Goal: Task Accomplishment & Management: Manage account settings

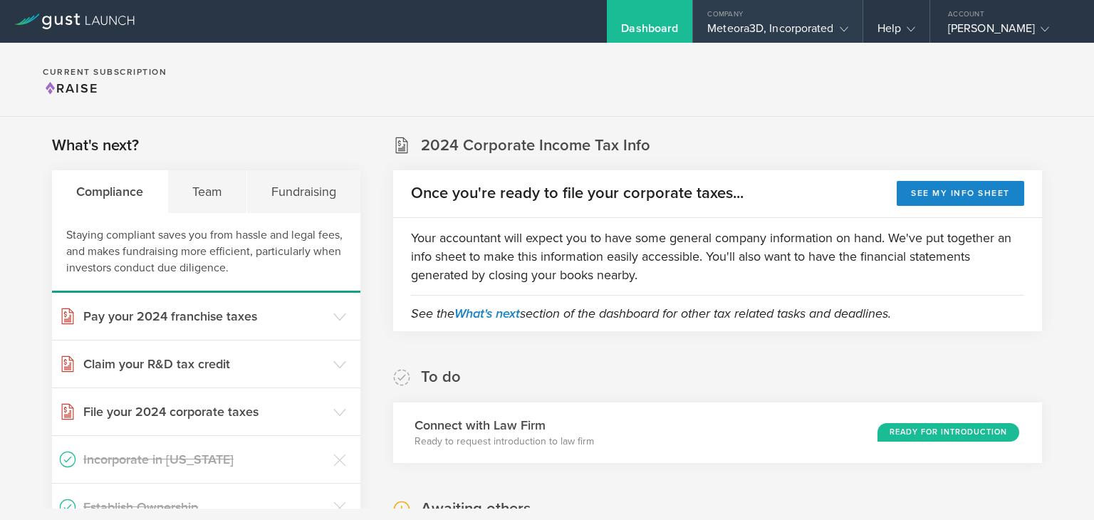
click at [826, 31] on div "Meteora3D, Incorporated" at bounding box center [777, 31] width 140 height 21
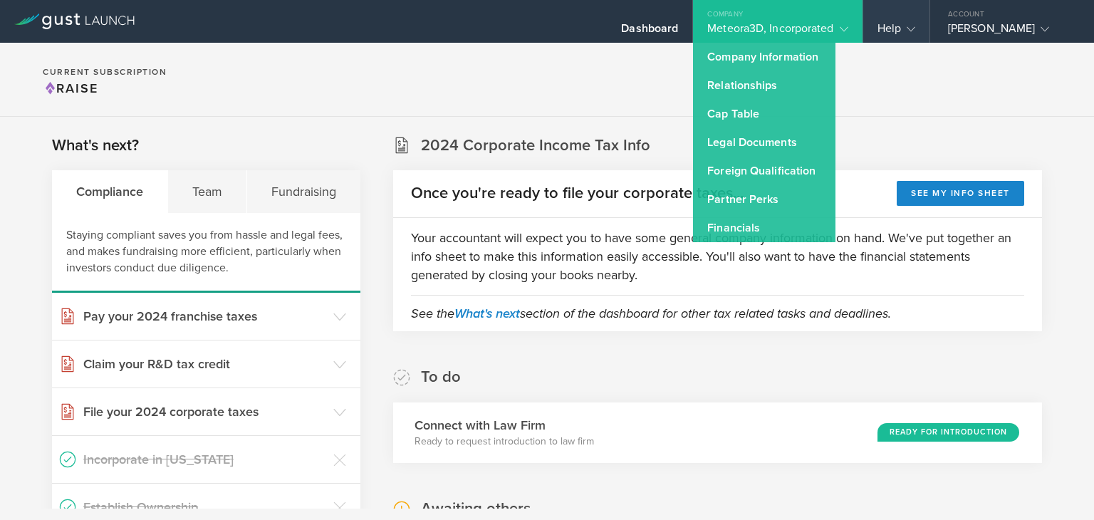
click at [900, 18] on div "Help" at bounding box center [896, 21] width 66 height 43
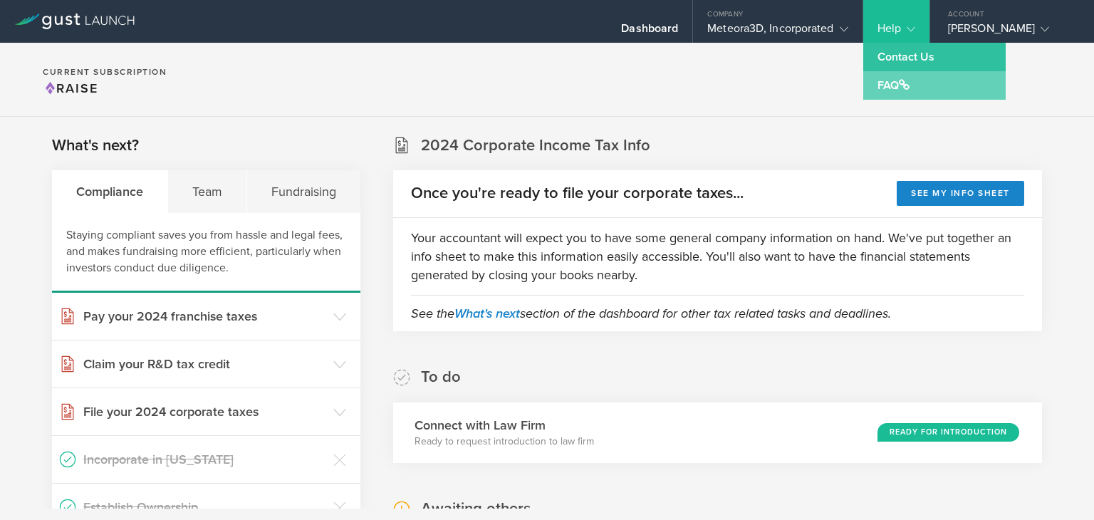
click at [899, 78] on link "FAQ" at bounding box center [934, 85] width 142 height 28
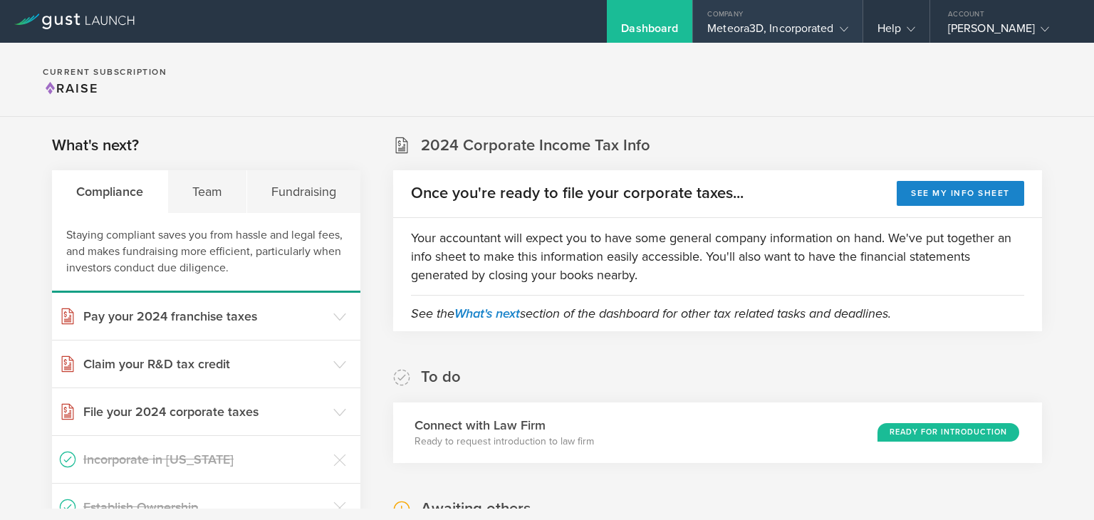
click at [794, 20] on div "Company" at bounding box center [777, 10] width 169 height 21
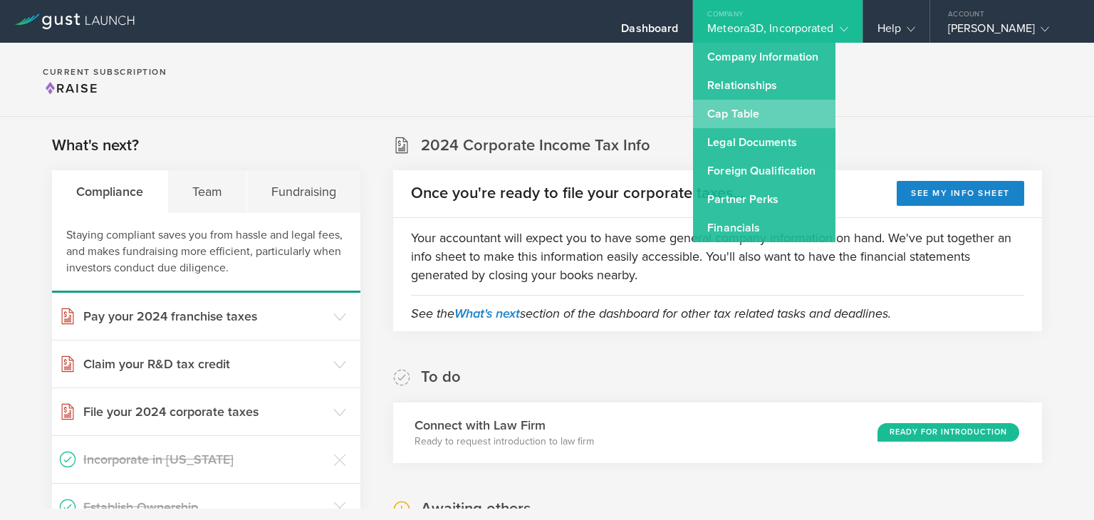
click at [774, 109] on link "Cap Table" at bounding box center [764, 114] width 142 height 28
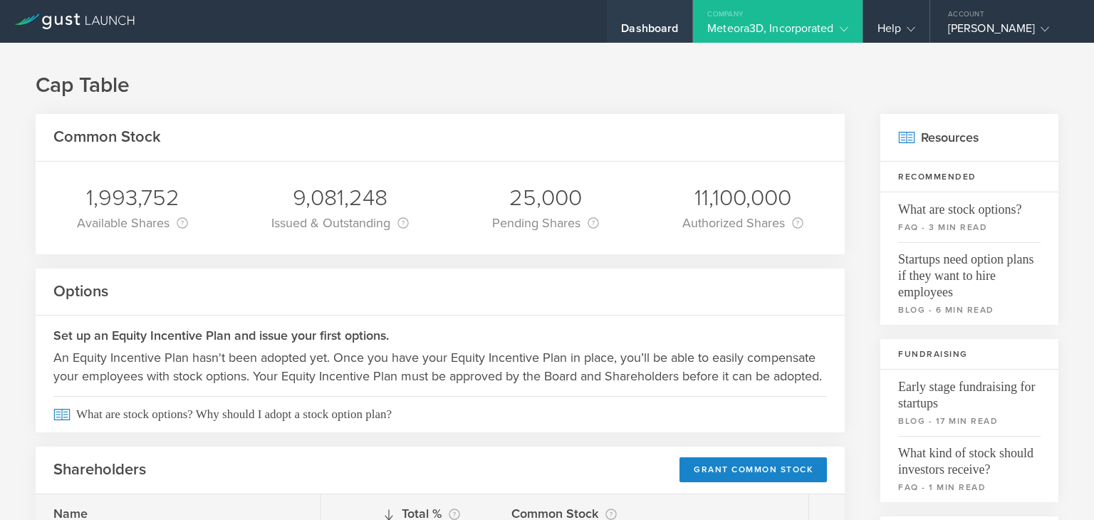
click at [627, 30] on div "Dashboard" at bounding box center [649, 31] width 57 height 21
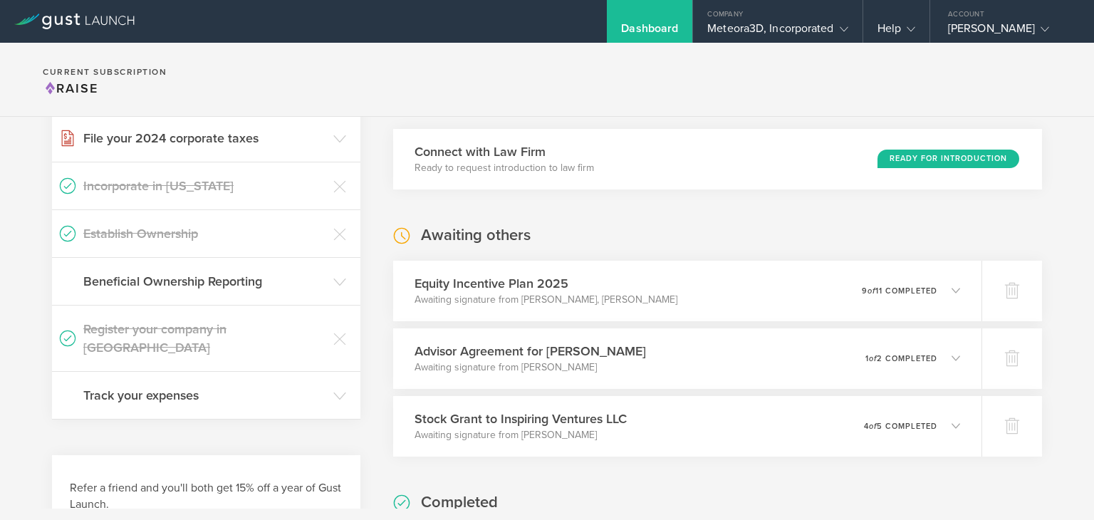
scroll to position [313, 0]
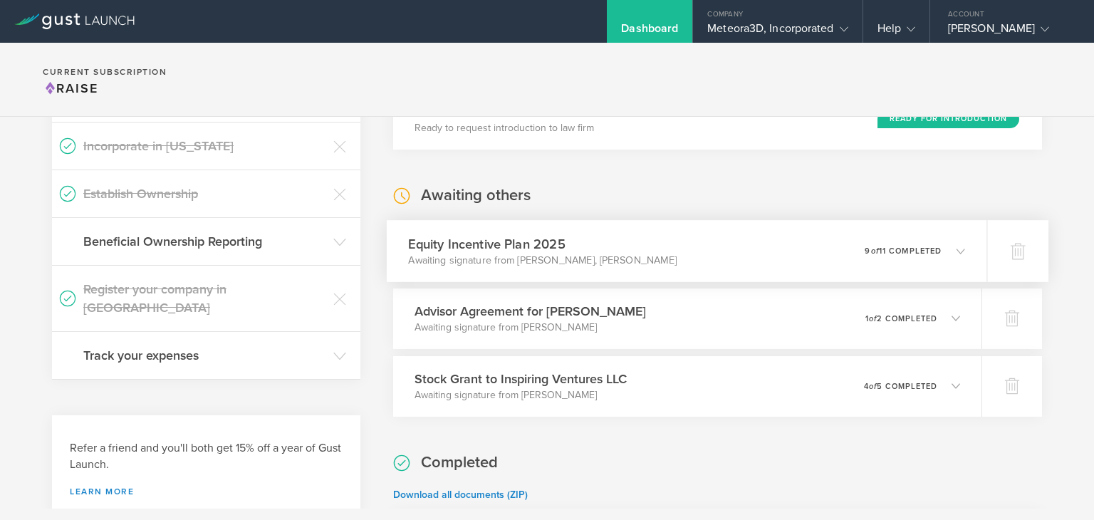
click at [956, 252] on div "Equity Incentive Plan 2025 Awaiting signature from Gaurav Manchanda, Sudhir Pat…" at bounding box center [687, 251] width 600 height 62
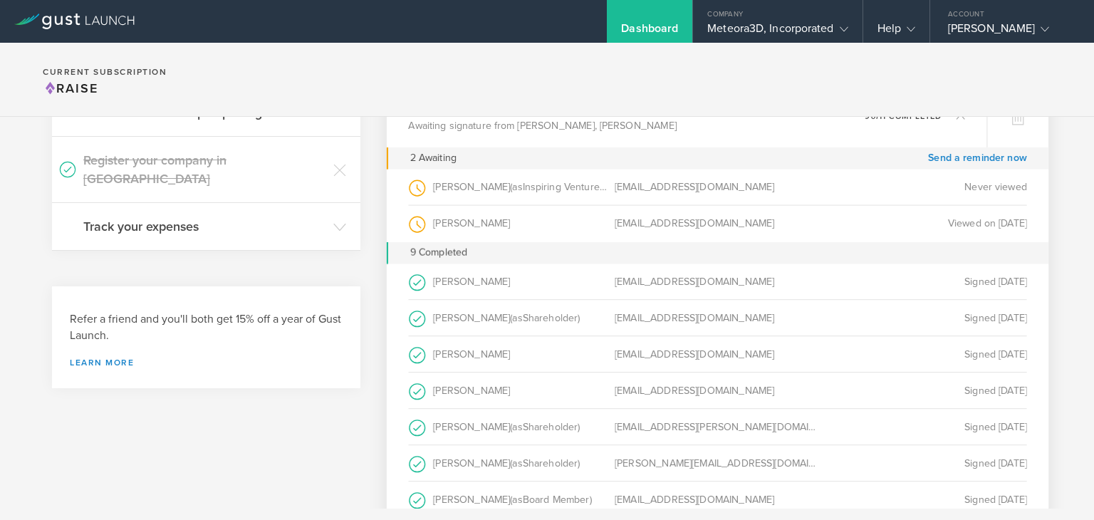
scroll to position [416, 0]
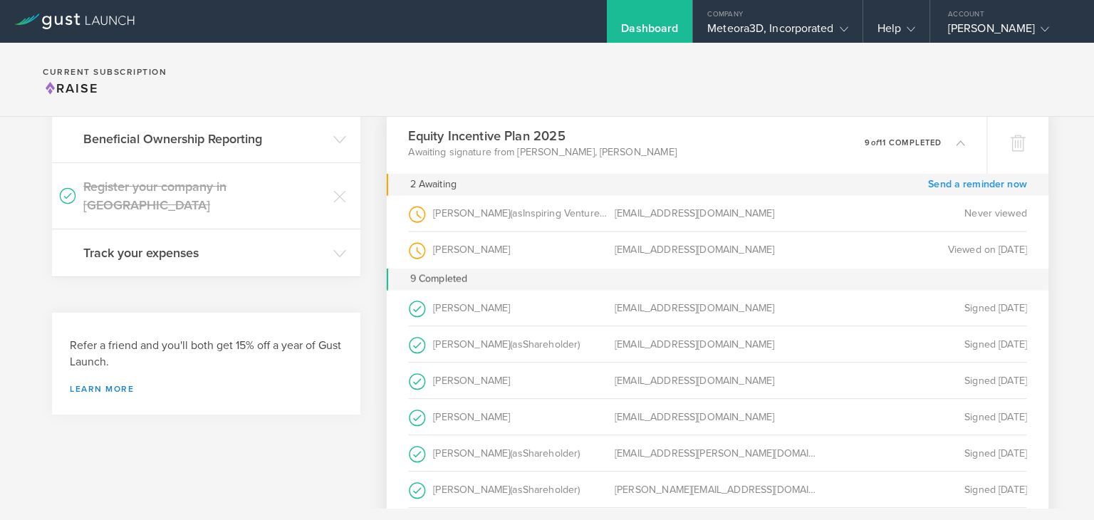
click at [982, 183] on link "Send a reminder now" at bounding box center [977, 184] width 99 height 22
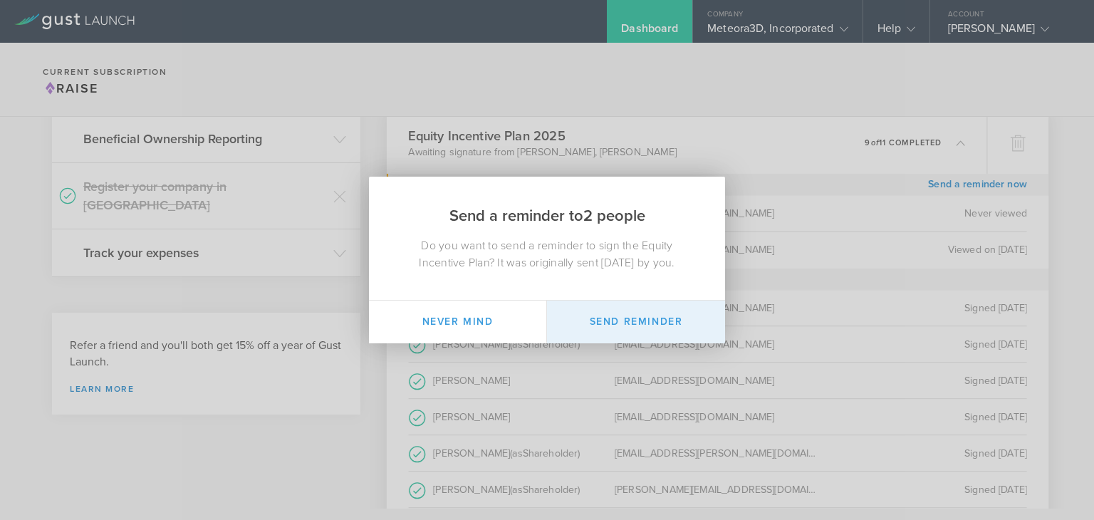
click at [632, 333] on button "Send Reminder" at bounding box center [636, 321] width 178 height 43
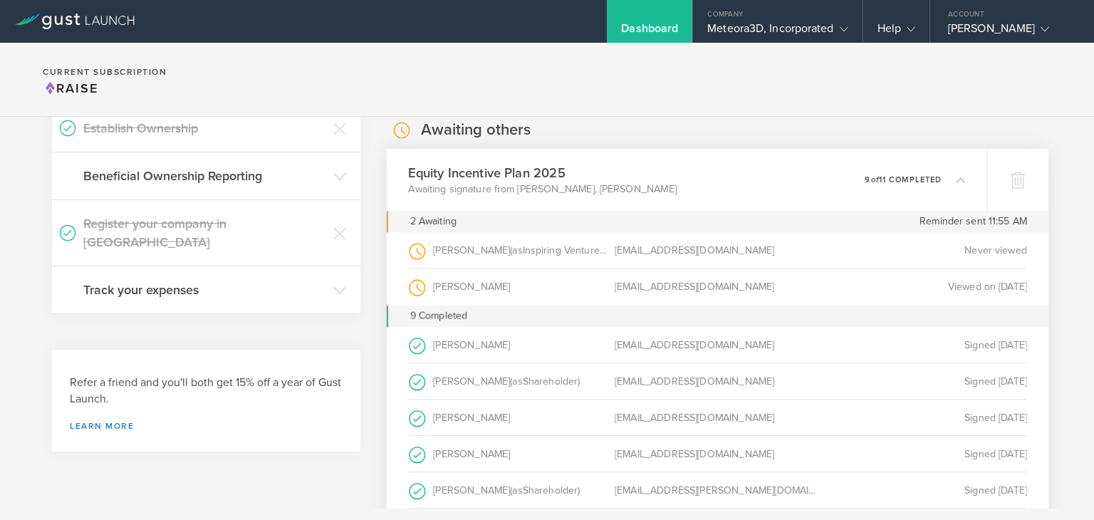
scroll to position [344, 0]
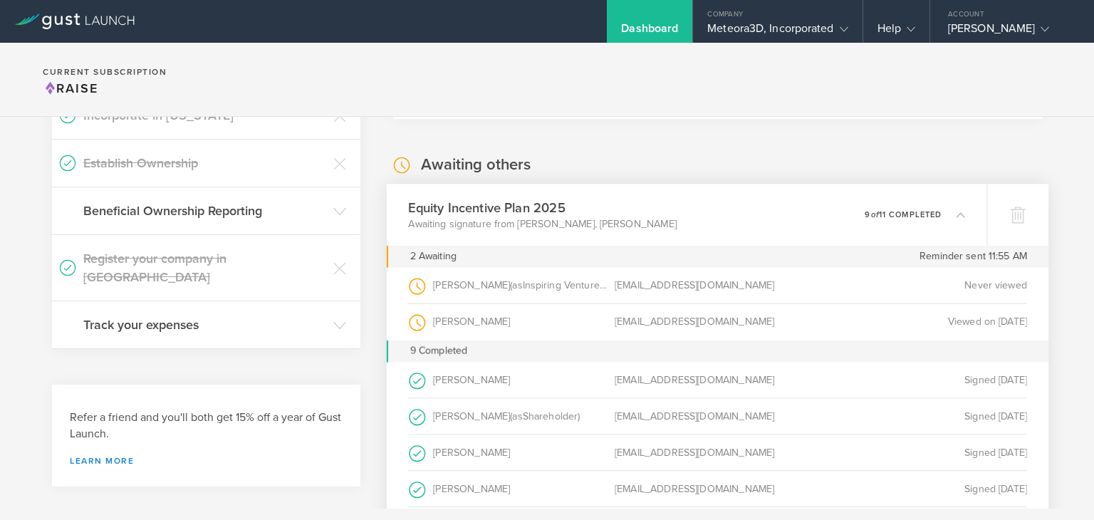
click at [941, 211] on icon at bounding box center [952, 214] width 23 height 13
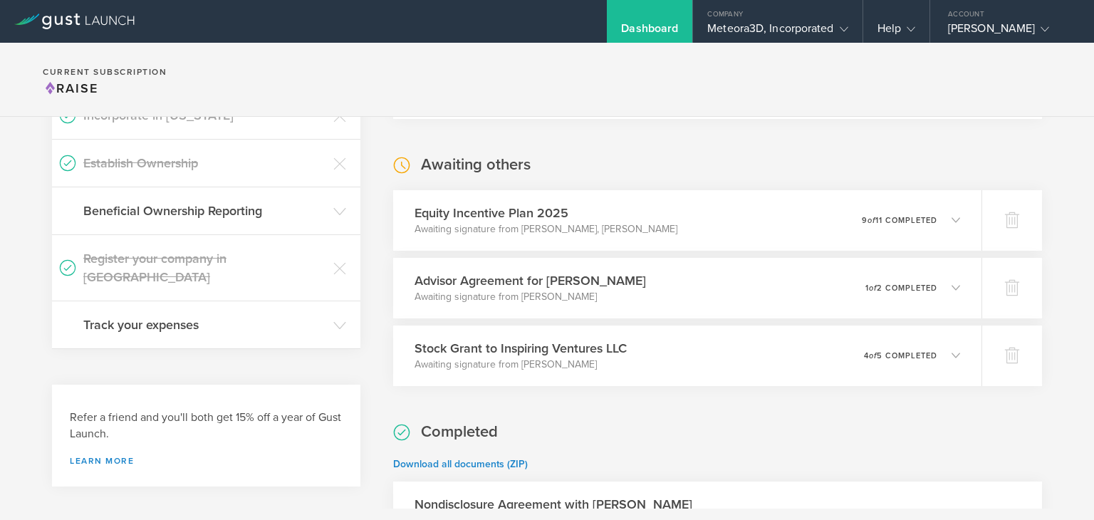
click at [647, 36] on div "Dashboard" at bounding box center [649, 31] width 57 height 21
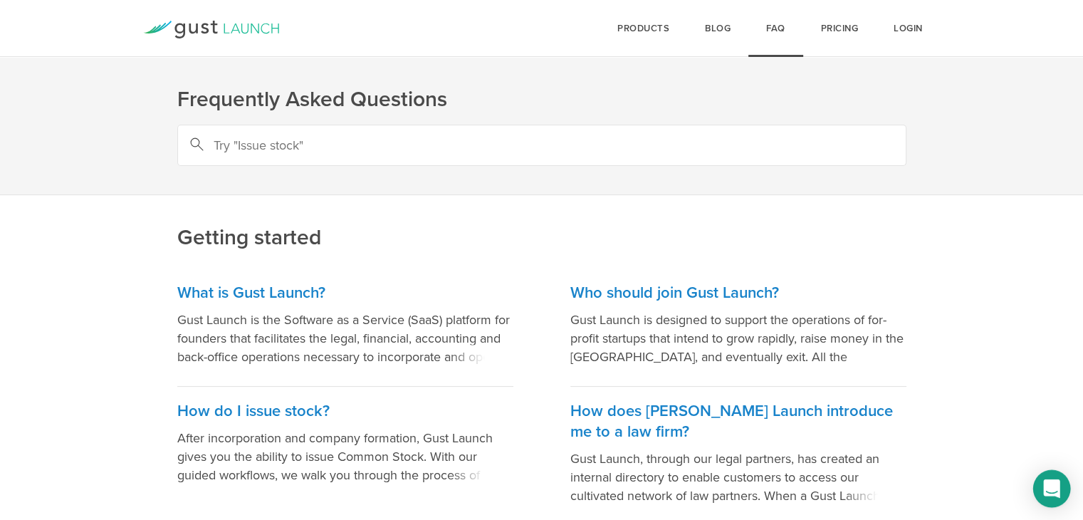
click at [1058, 488] on icon "Open Intercom Messenger" at bounding box center [1051, 488] width 16 height 19
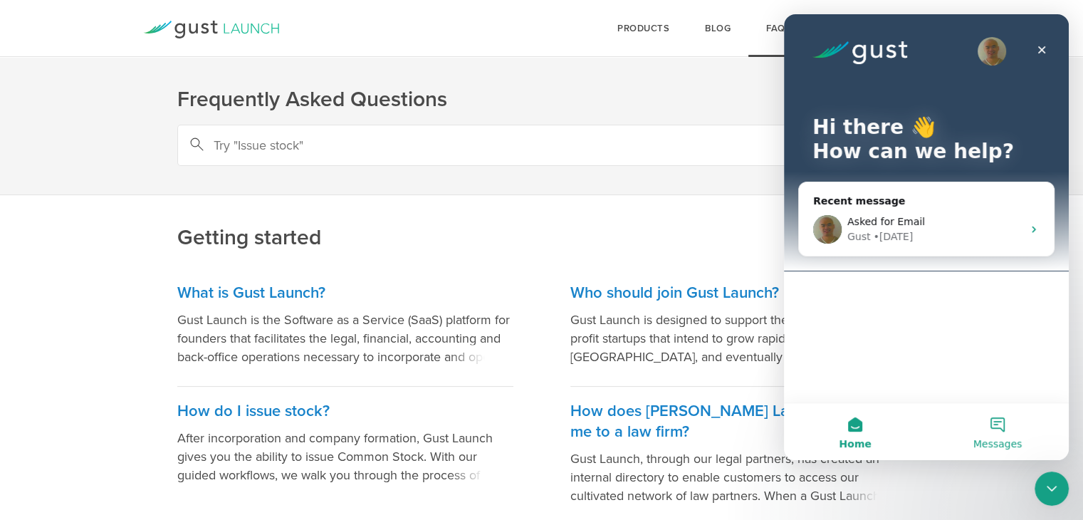
click at [1007, 414] on button "Messages" at bounding box center [997, 431] width 142 height 57
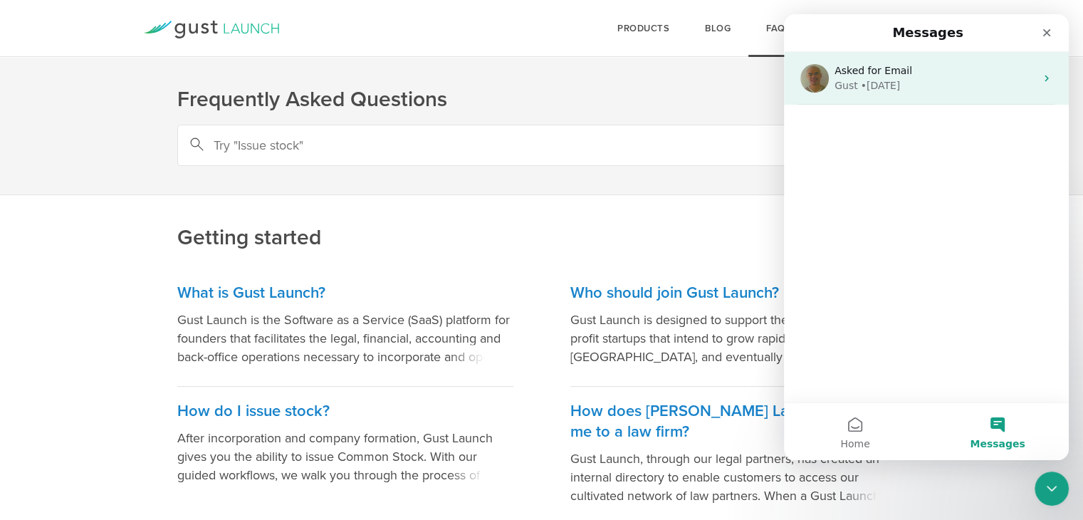
click at [966, 88] on div "Gust • [DATE]" at bounding box center [935, 85] width 201 height 15
